Goal: Task Accomplishment & Management: Manage account settings

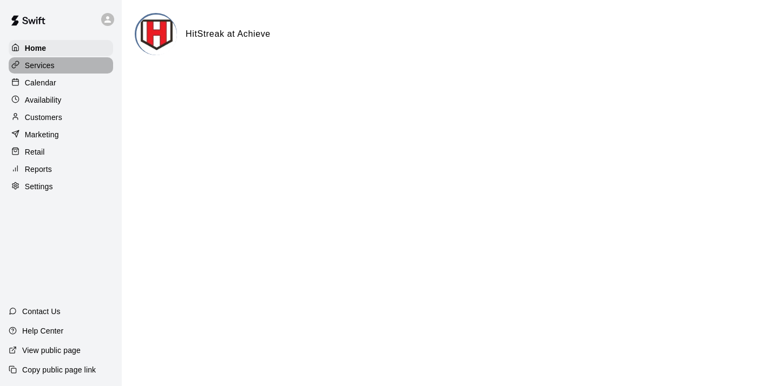
click at [37, 64] on p "Services" at bounding box center [40, 65] width 30 height 11
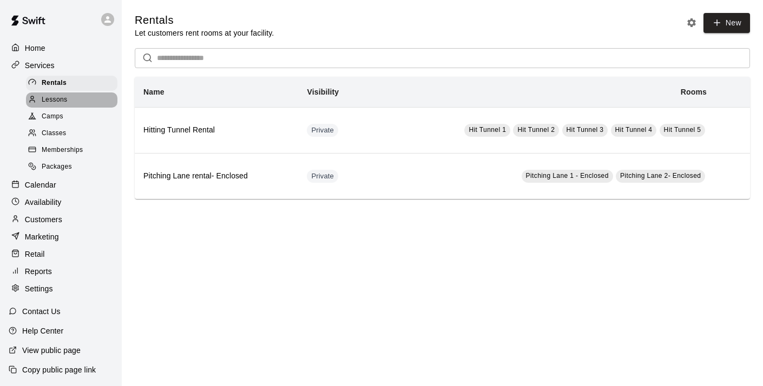
click at [52, 98] on span "Lessons" at bounding box center [55, 100] width 26 height 11
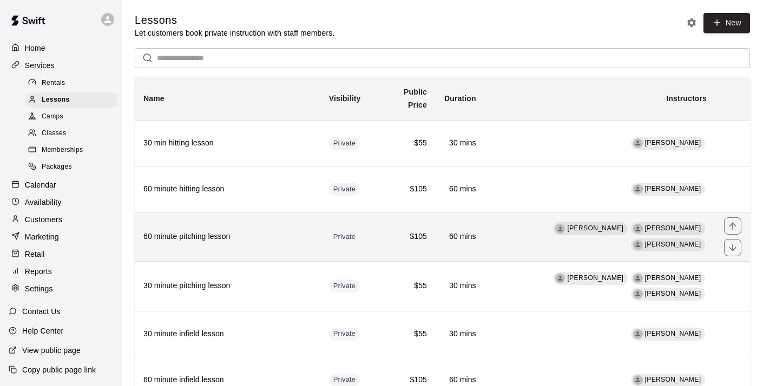
click at [658, 240] on span "[PERSON_NAME]" at bounding box center [673, 245] width 65 height 11
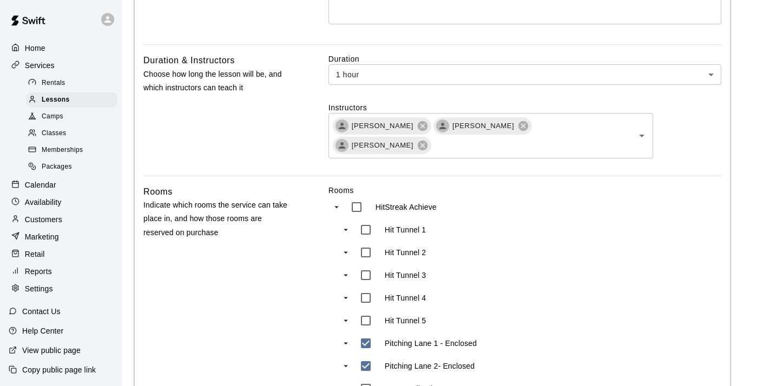
scroll to position [314, 0]
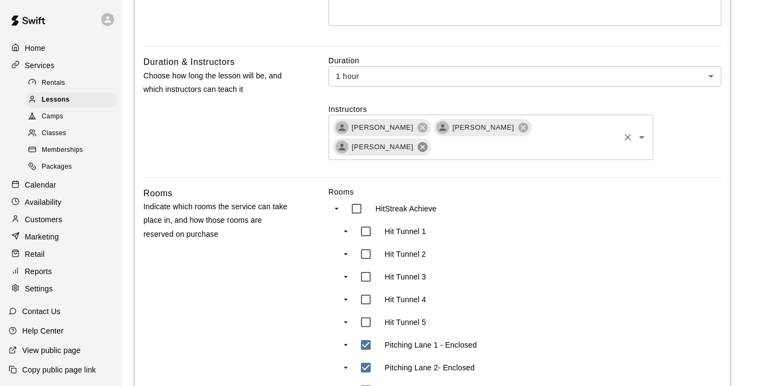
click at [427, 142] on icon at bounding box center [423, 147] width 10 height 10
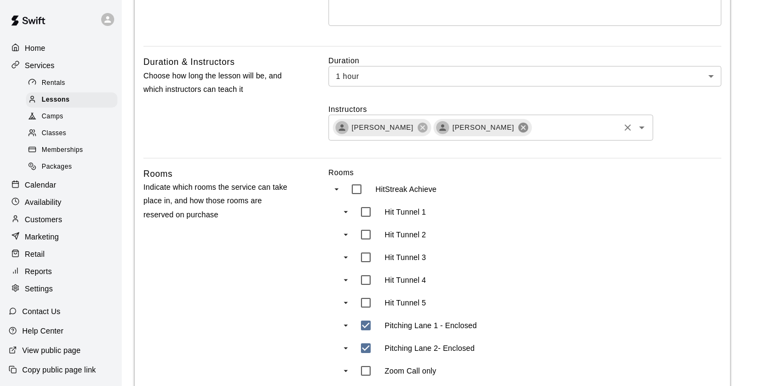
click at [517, 126] on icon at bounding box center [523, 128] width 12 height 12
click at [418, 130] on icon at bounding box center [423, 127] width 10 height 10
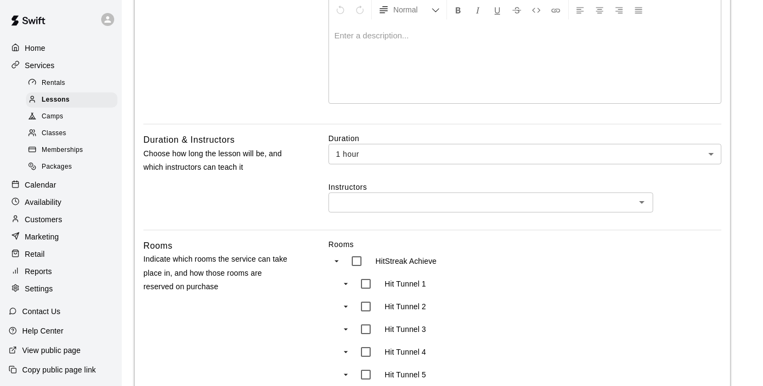
scroll to position [219, 0]
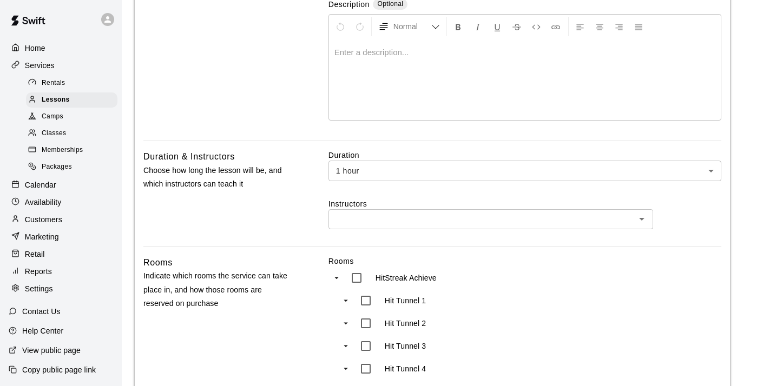
click at [603, 221] on input "text" at bounding box center [482, 220] width 300 height 14
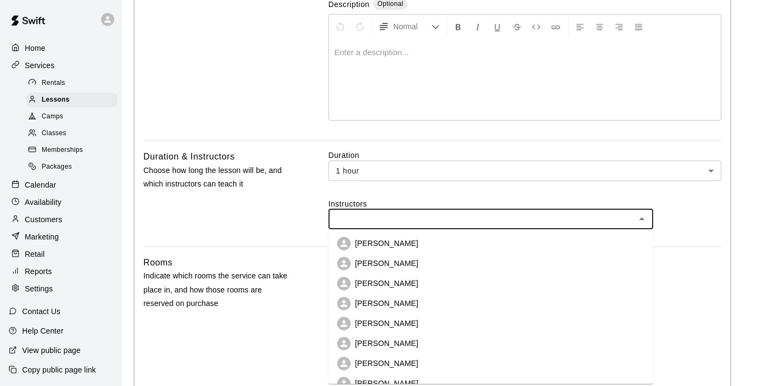
click at [393, 305] on p "[PERSON_NAME]" at bounding box center [386, 303] width 63 height 11
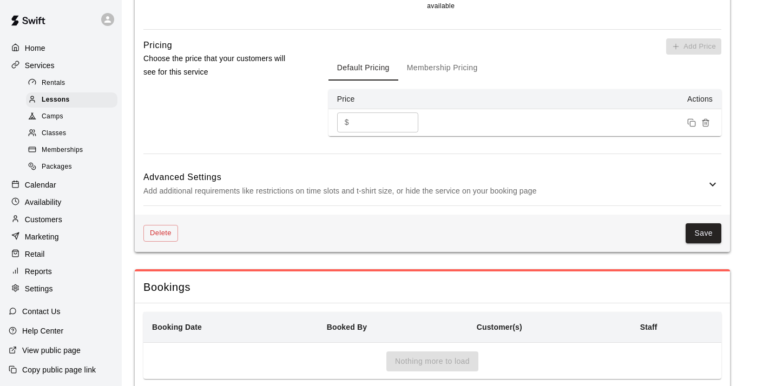
scroll to position [783, 0]
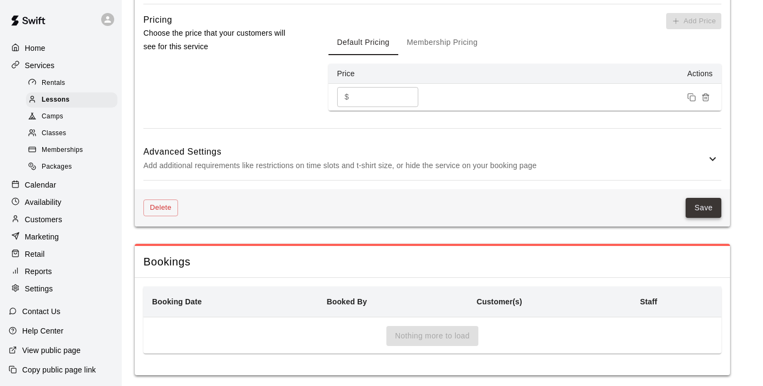
click at [701, 198] on button "Save" at bounding box center [703, 208] width 36 height 20
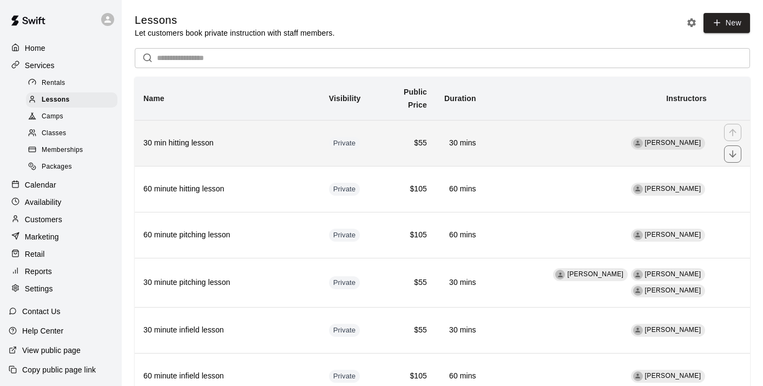
click at [694, 139] on span "[PERSON_NAME]" at bounding box center [673, 143] width 56 height 8
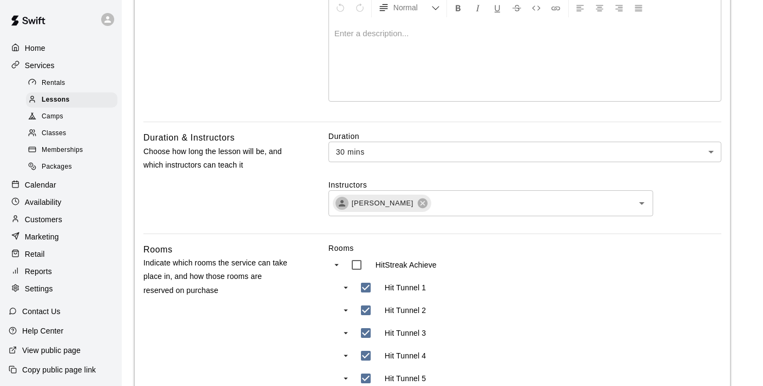
scroll to position [236, 0]
click at [526, 203] on input "text" at bounding box center [525, 205] width 186 height 14
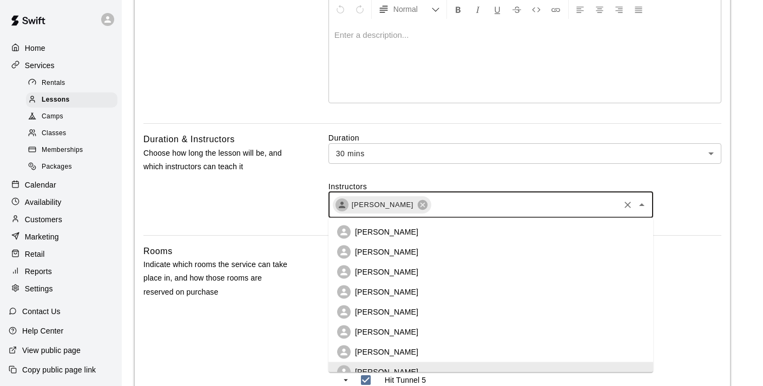
scroll to position [10, 0]
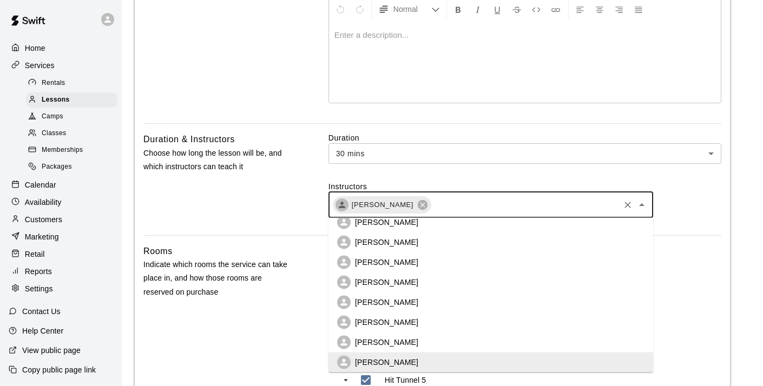
click at [395, 280] on p "[PERSON_NAME]" at bounding box center [386, 282] width 63 height 11
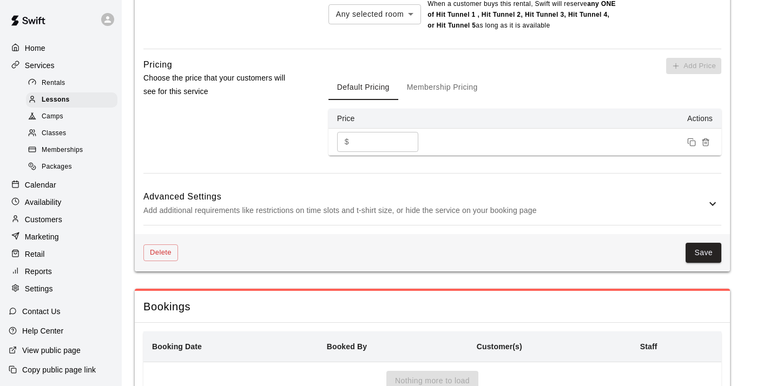
scroll to position [783, 0]
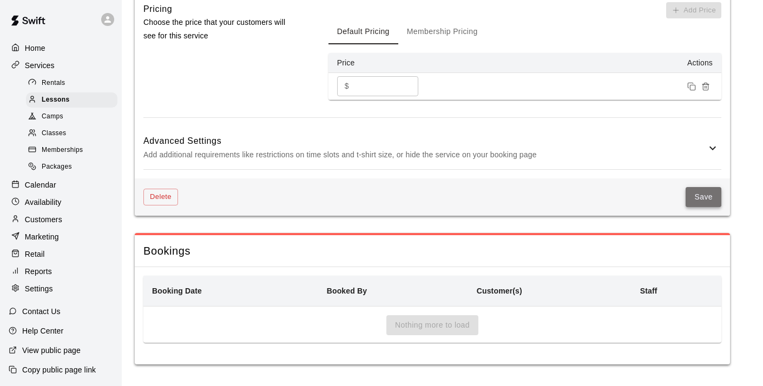
click at [709, 203] on button "Save" at bounding box center [703, 197] width 36 height 20
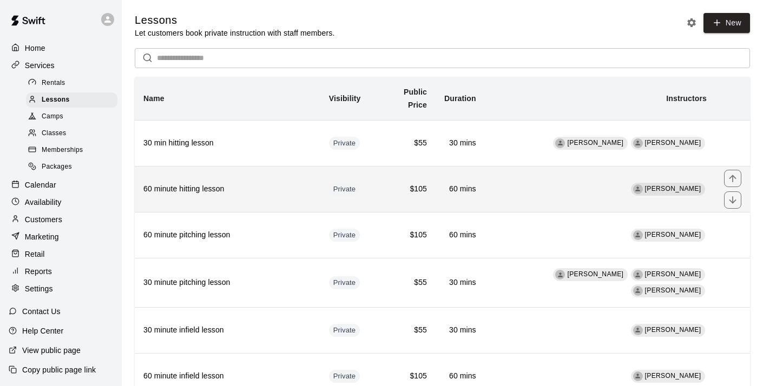
click at [670, 185] on span "[PERSON_NAME]" at bounding box center [673, 189] width 56 height 8
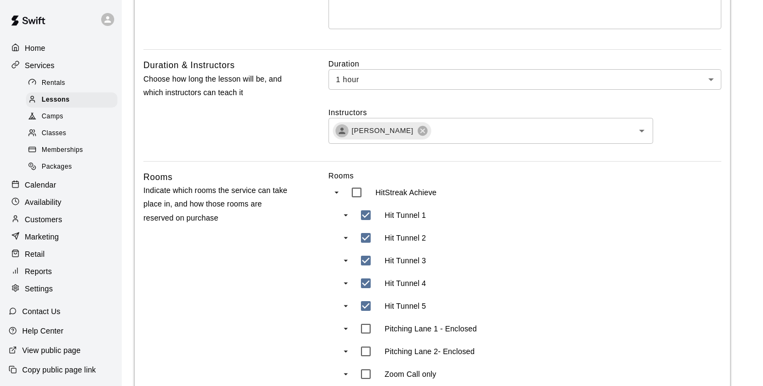
scroll to position [319, 0]
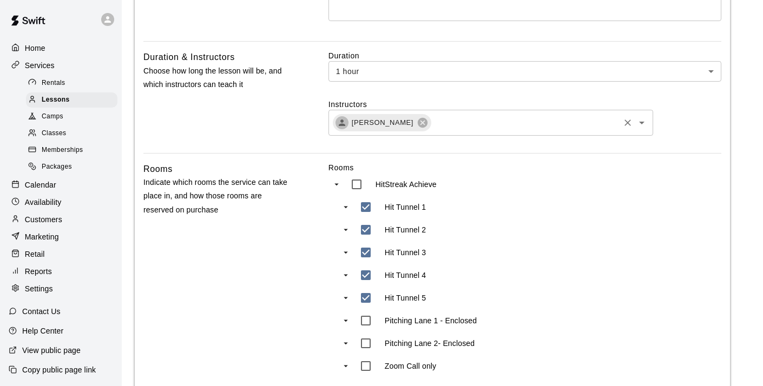
click at [519, 124] on input "text" at bounding box center [525, 123] width 186 height 14
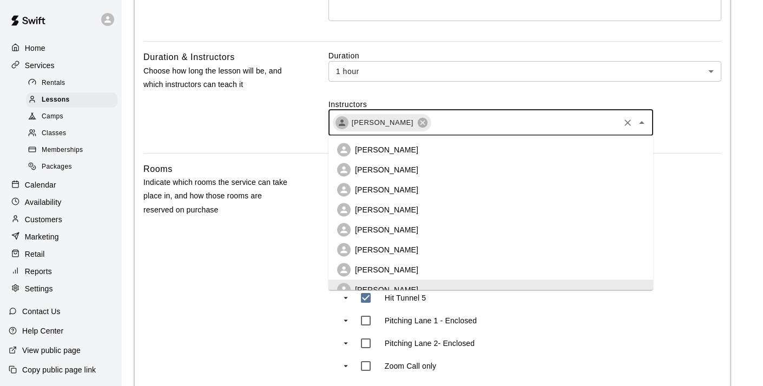
scroll to position [10, 0]
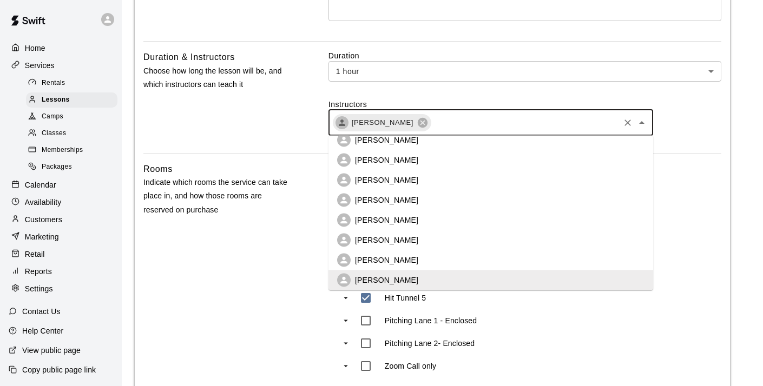
click at [406, 195] on li "[PERSON_NAME]" at bounding box center [490, 200] width 325 height 20
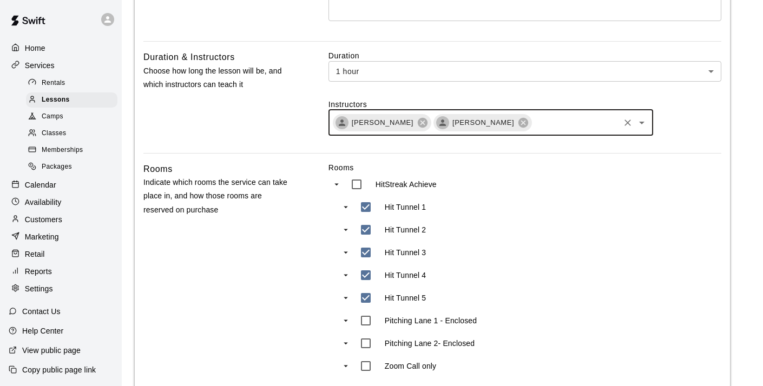
scroll to position [783, 0]
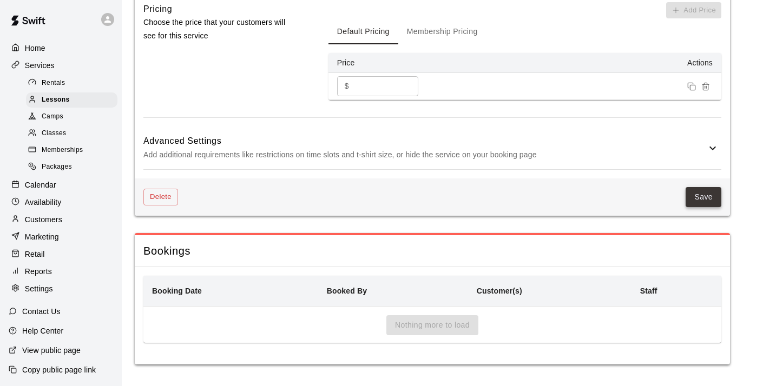
click at [701, 196] on button "Save" at bounding box center [703, 197] width 36 height 20
